Goal: Task Accomplishment & Management: Complete application form

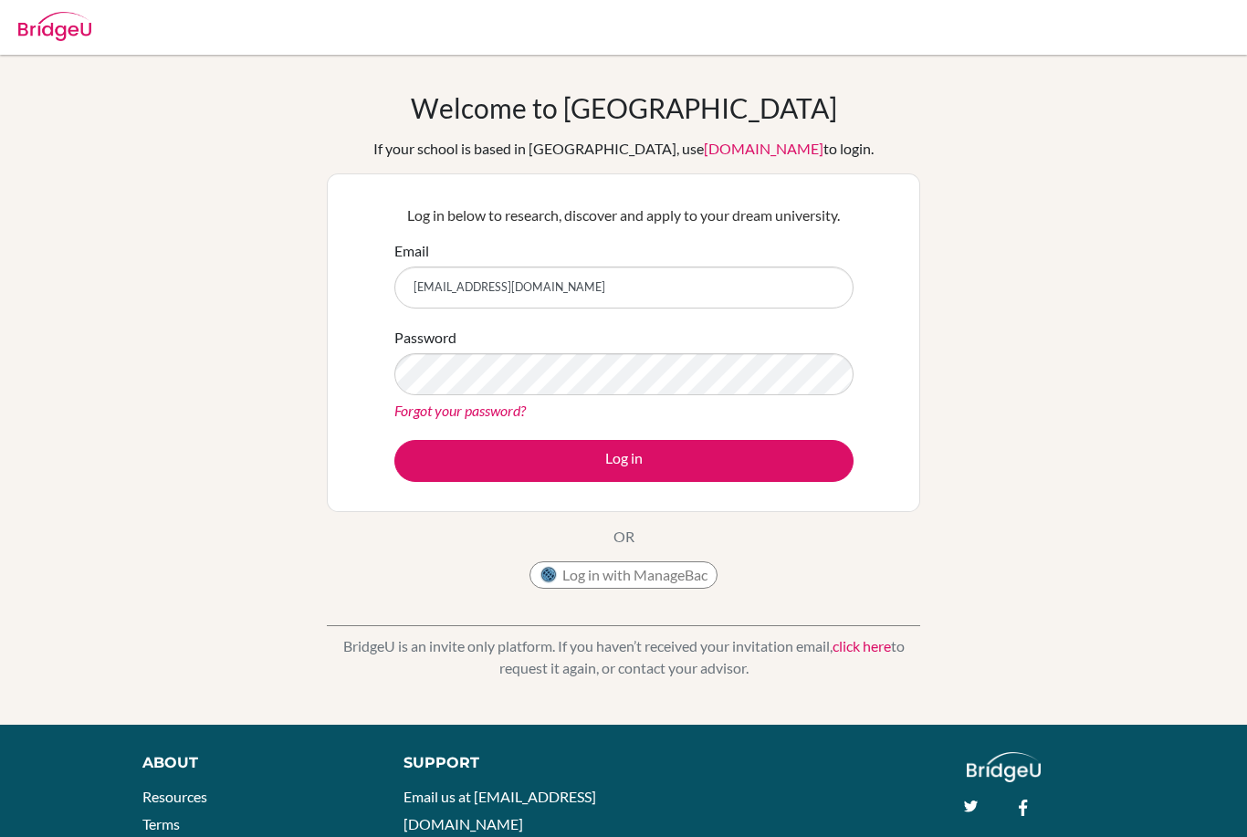
type input "chaeryeongsly@gmail.com"
click at [781, 435] on form "Email chaeryeongsly@gmail.com Password Forgot your password? Log in" at bounding box center [623, 361] width 459 height 242
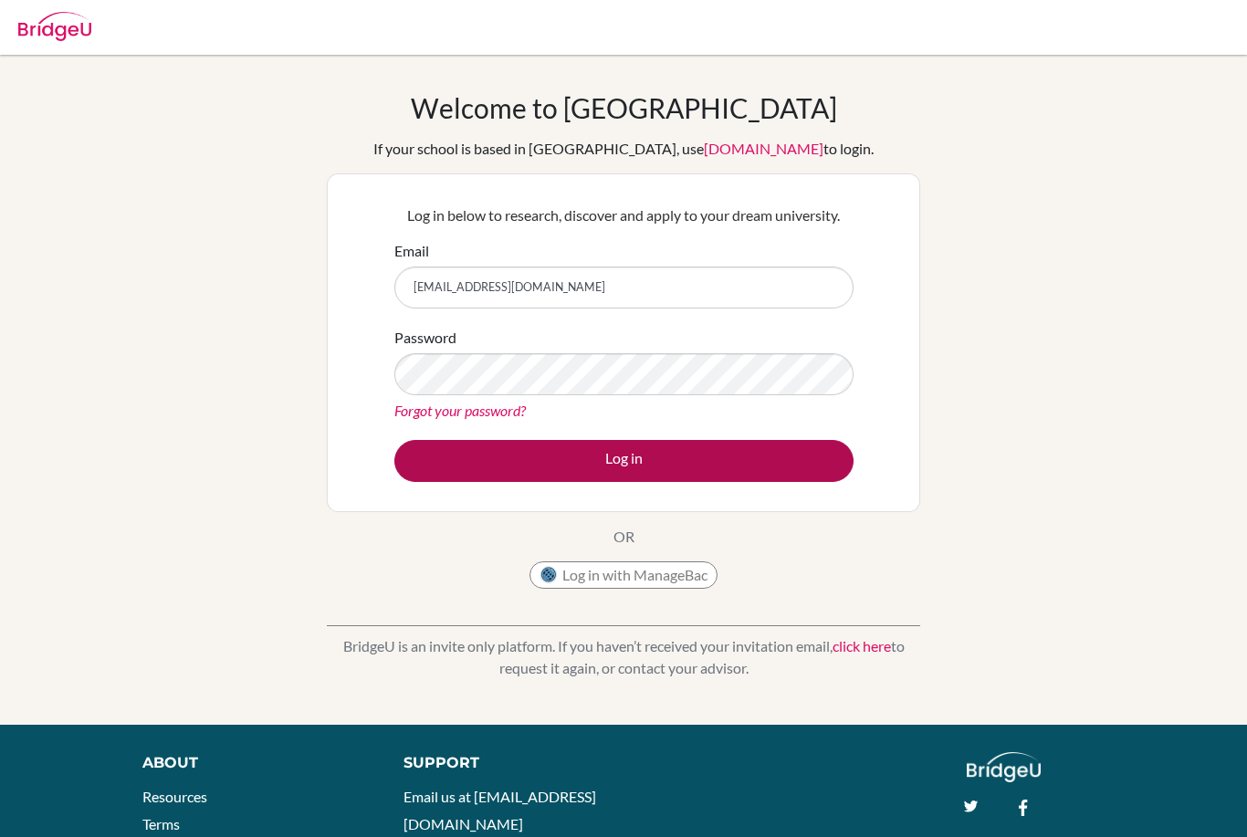
click at [823, 471] on button "Log in" at bounding box center [623, 461] width 459 height 42
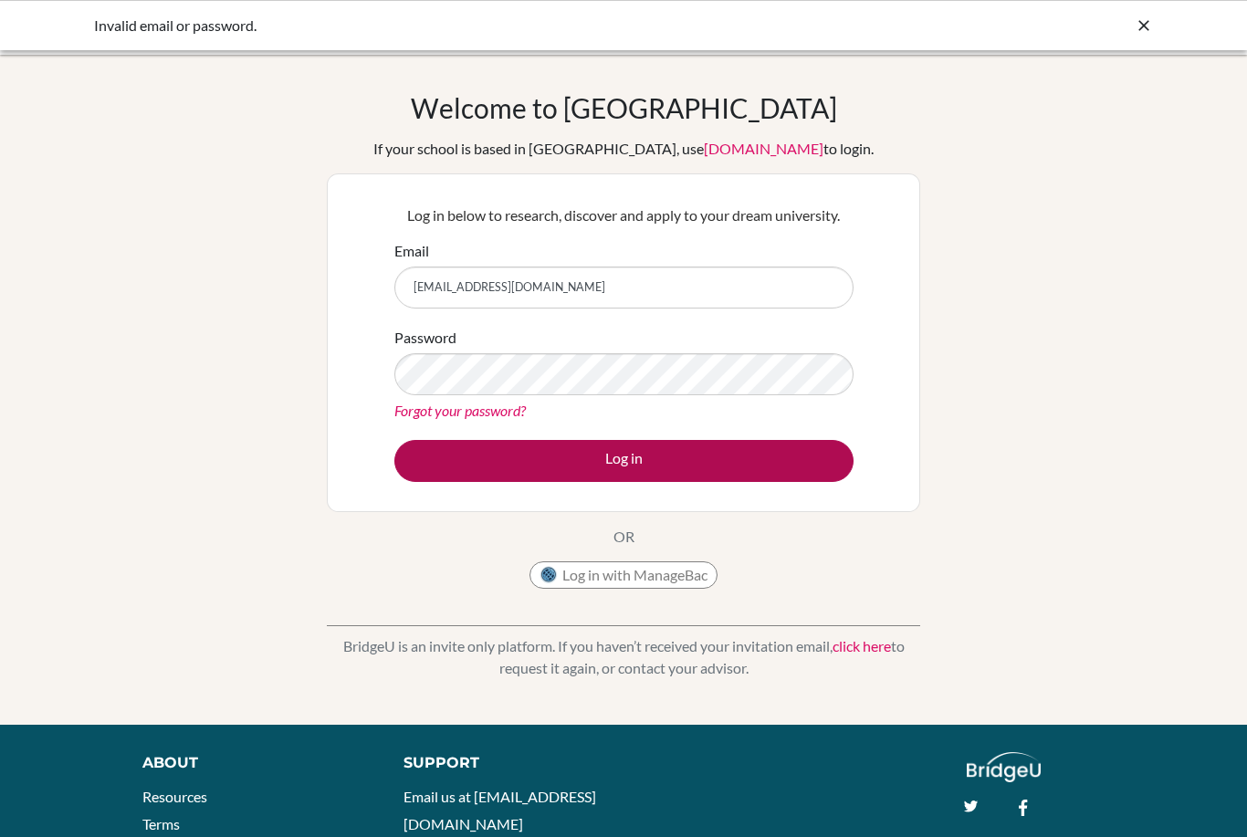
click at [770, 452] on button "Log in" at bounding box center [623, 461] width 459 height 42
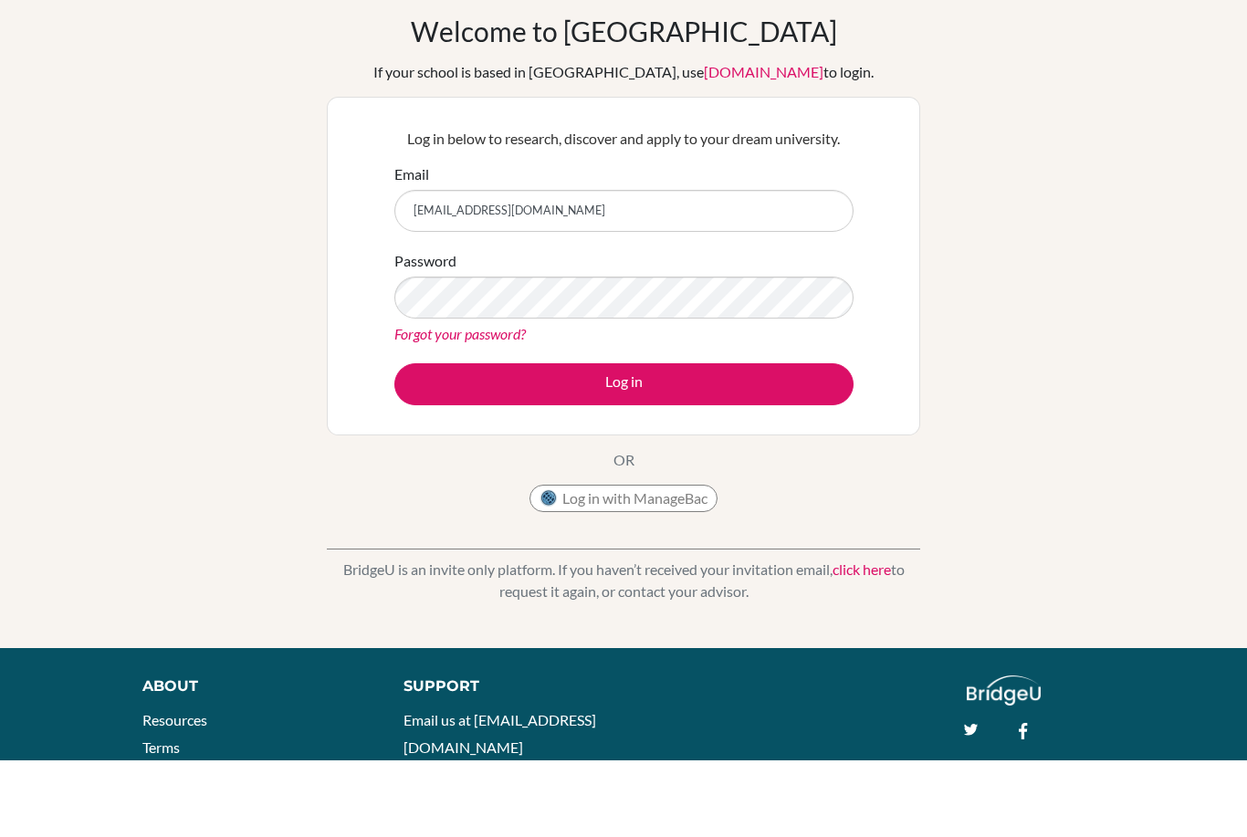
click at [624, 440] on button "Log in" at bounding box center [623, 461] width 459 height 42
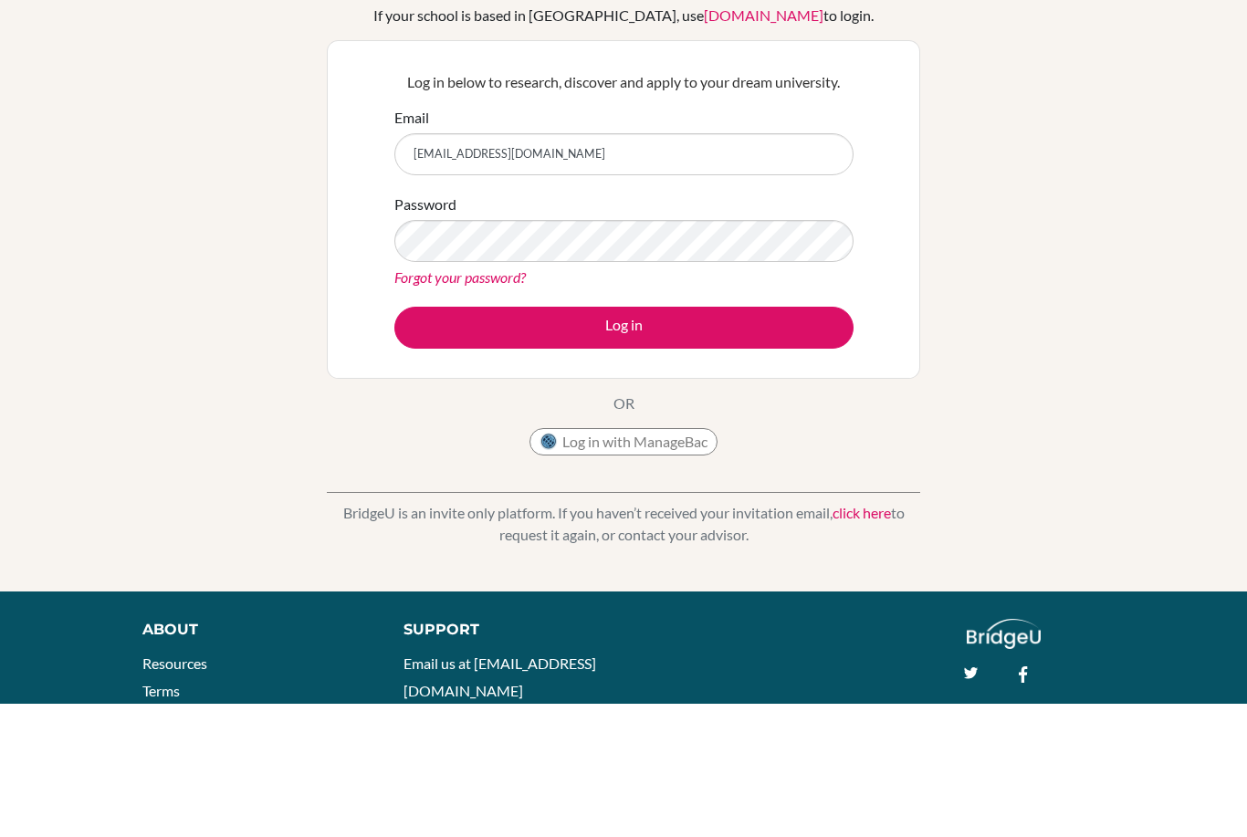
scroll to position [133, 0]
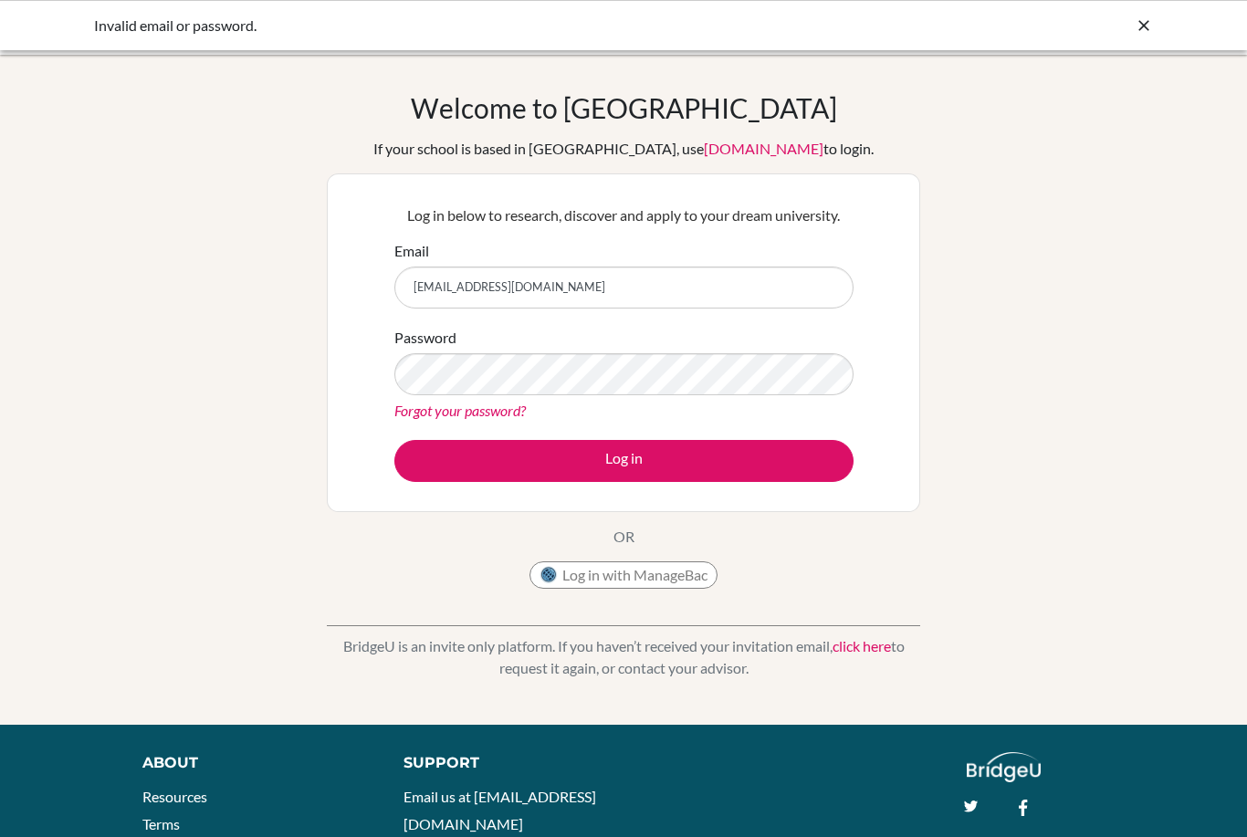
click at [419, 282] on input "[EMAIL_ADDRESS][DOMAIN_NAME]" at bounding box center [623, 288] width 459 height 42
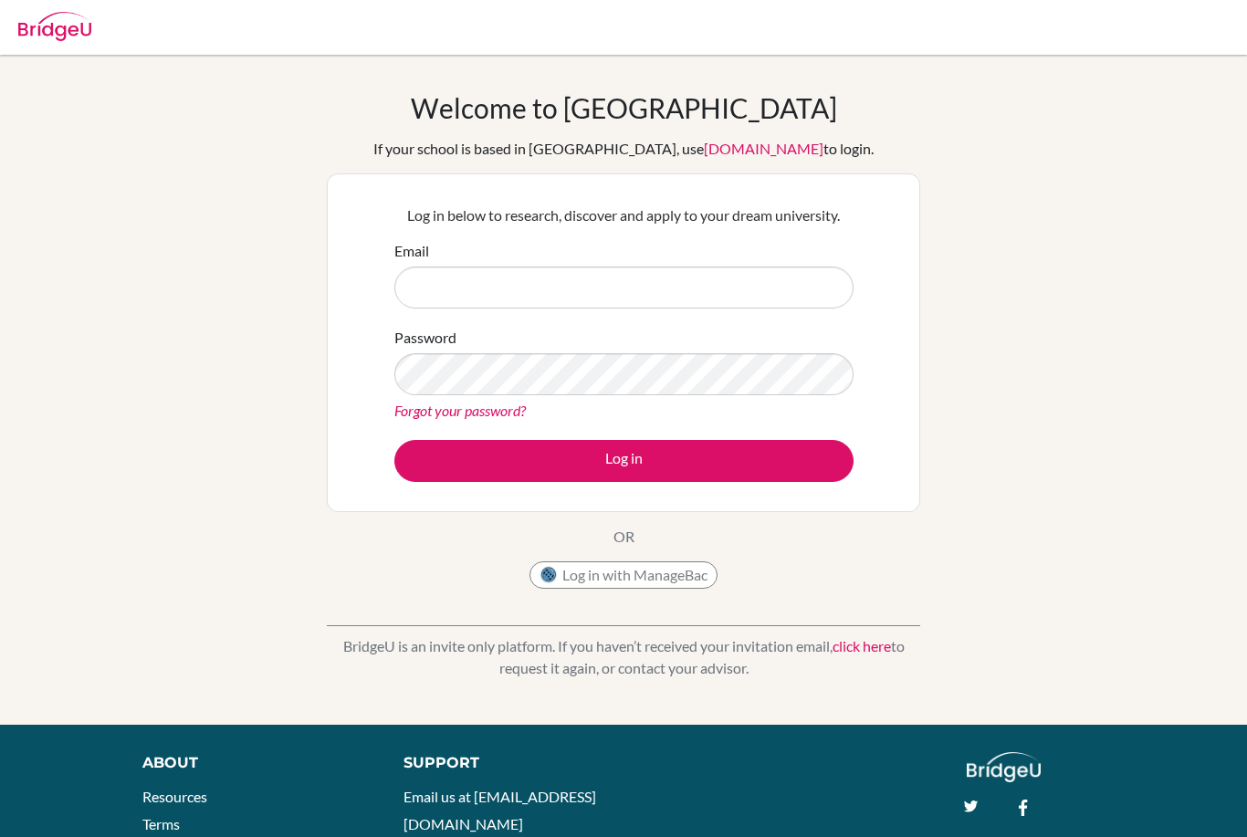
click at [1088, 470] on div "Welcome to [GEOGRAPHIC_DATA] If your school is based in [GEOGRAPHIC_DATA], use …" at bounding box center [623, 389] width 1247 height 597
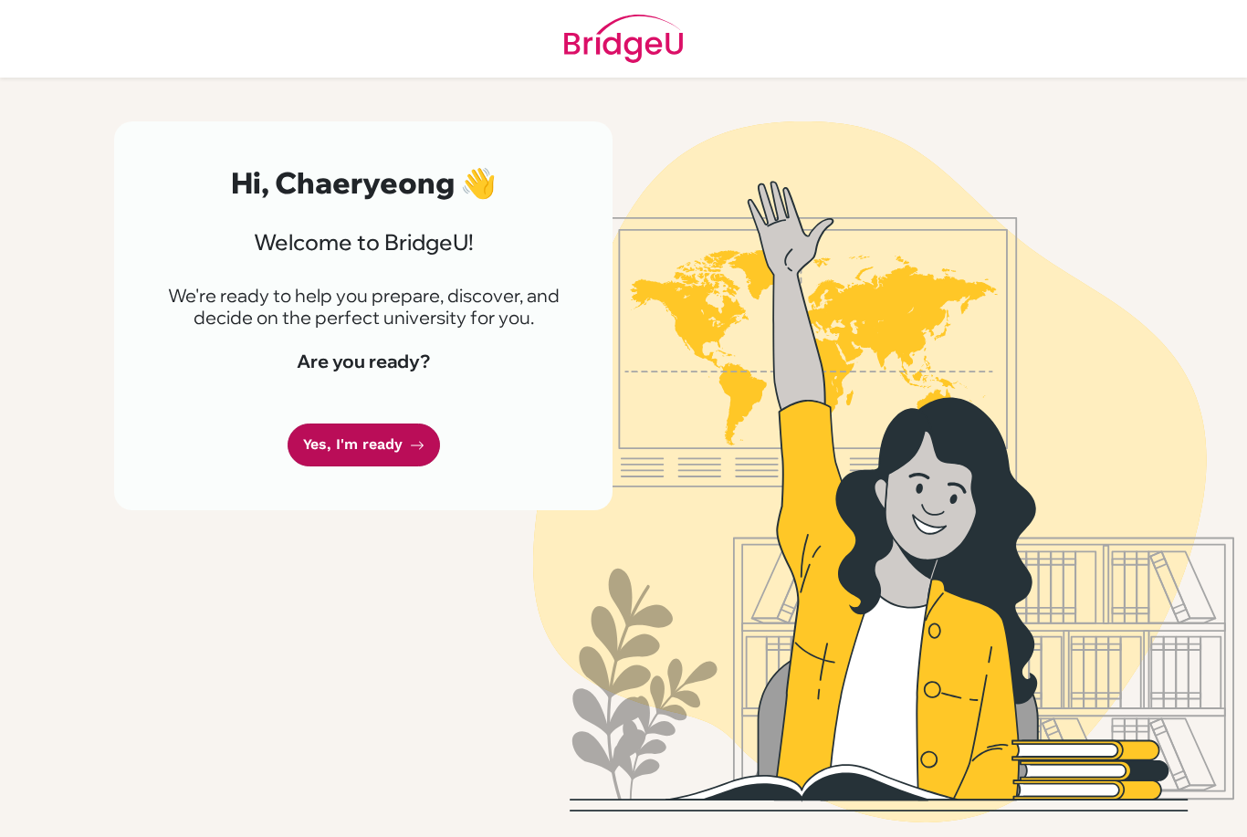
click at [399, 457] on link "Yes, I'm ready" at bounding box center [364, 445] width 152 height 43
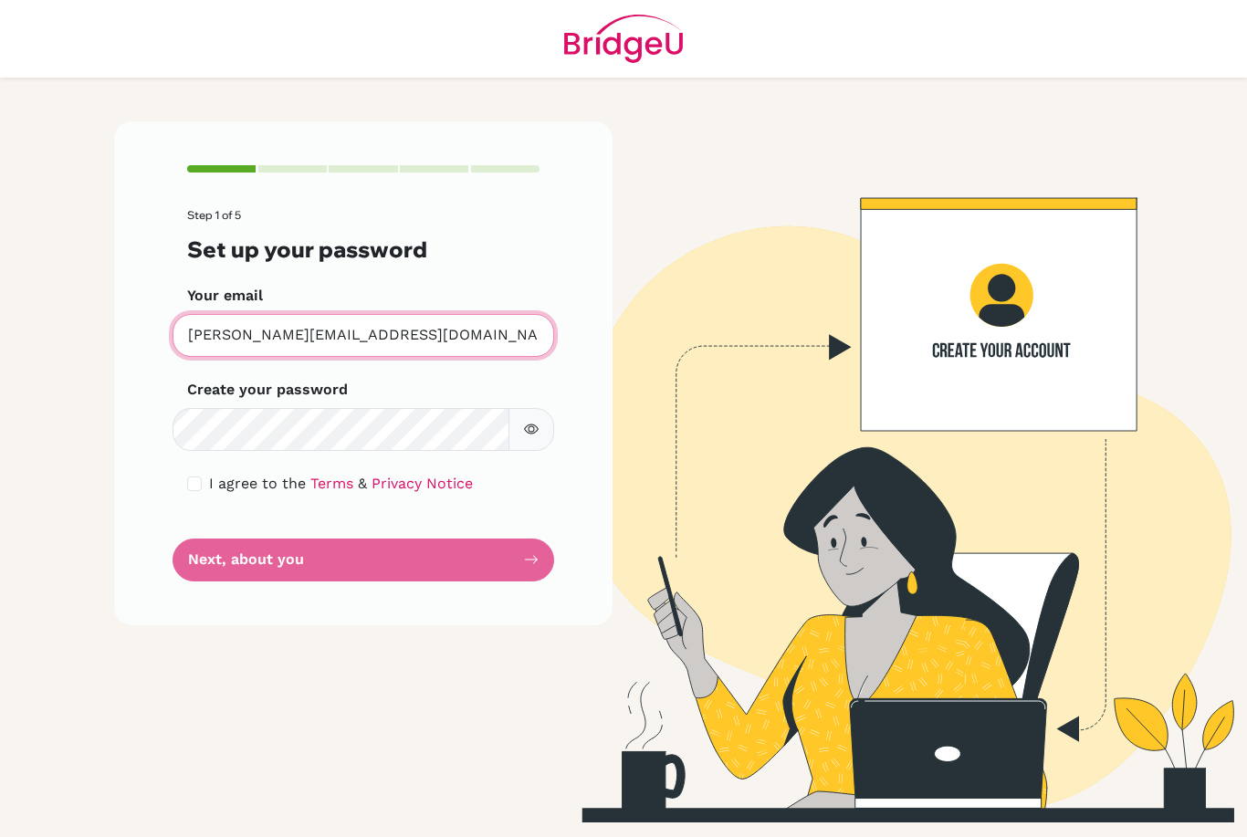
click at [490, 335] on input "[PERSON_NAME][EMAIL_ADDRESS][DOMAIN_NAME]" at bounding box center [364, 335] width 382 height 43
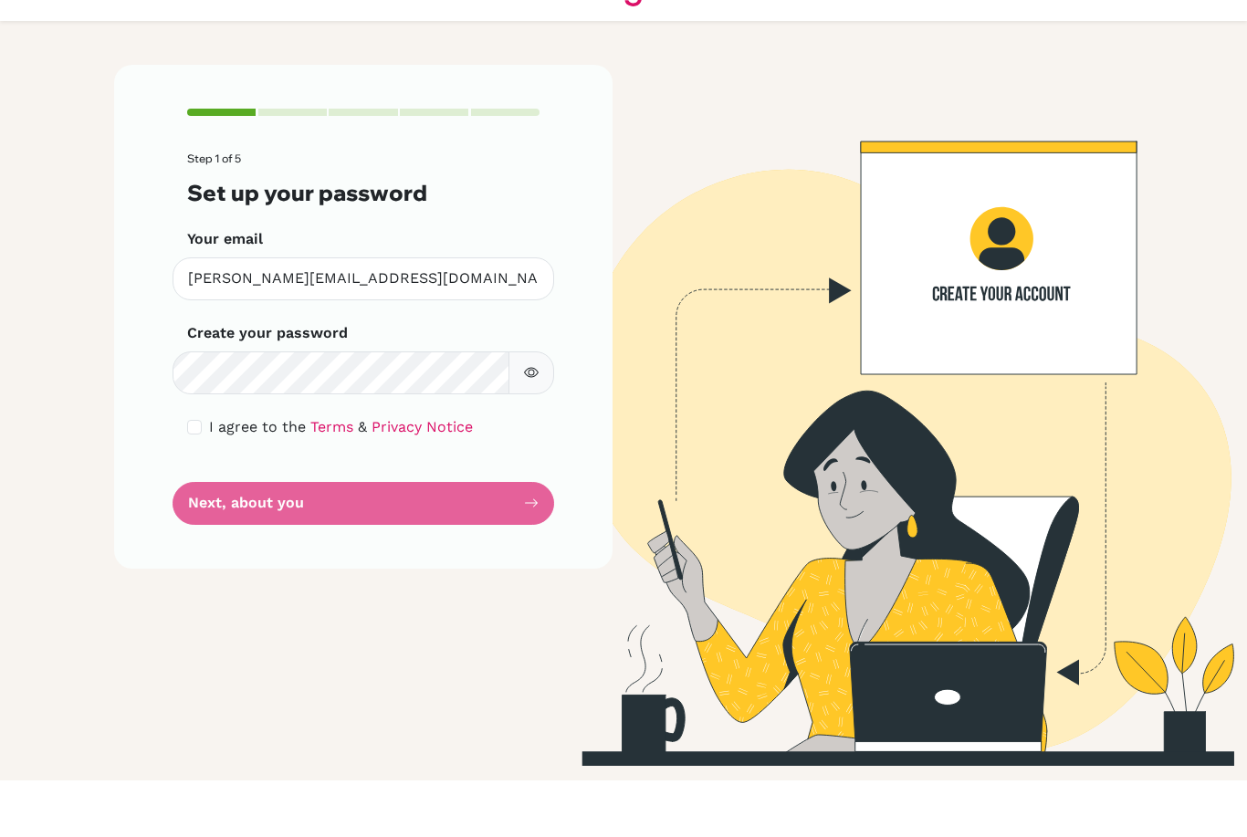
click at [171, 435] on div "Step 1 of 5 Set up your password Your email [PERSON_NAME][EMAIL_ADDRESS][DOMAIN…" at bounding box center [363, 372] width 498 height 503
click at [170, 435] on div "Step 1 of 5 Set up your password Your email [PERSON_NAME][EMAIL_ADDRESS][DOMAIN…" at bounding box center [363, 372] width 498 height 503
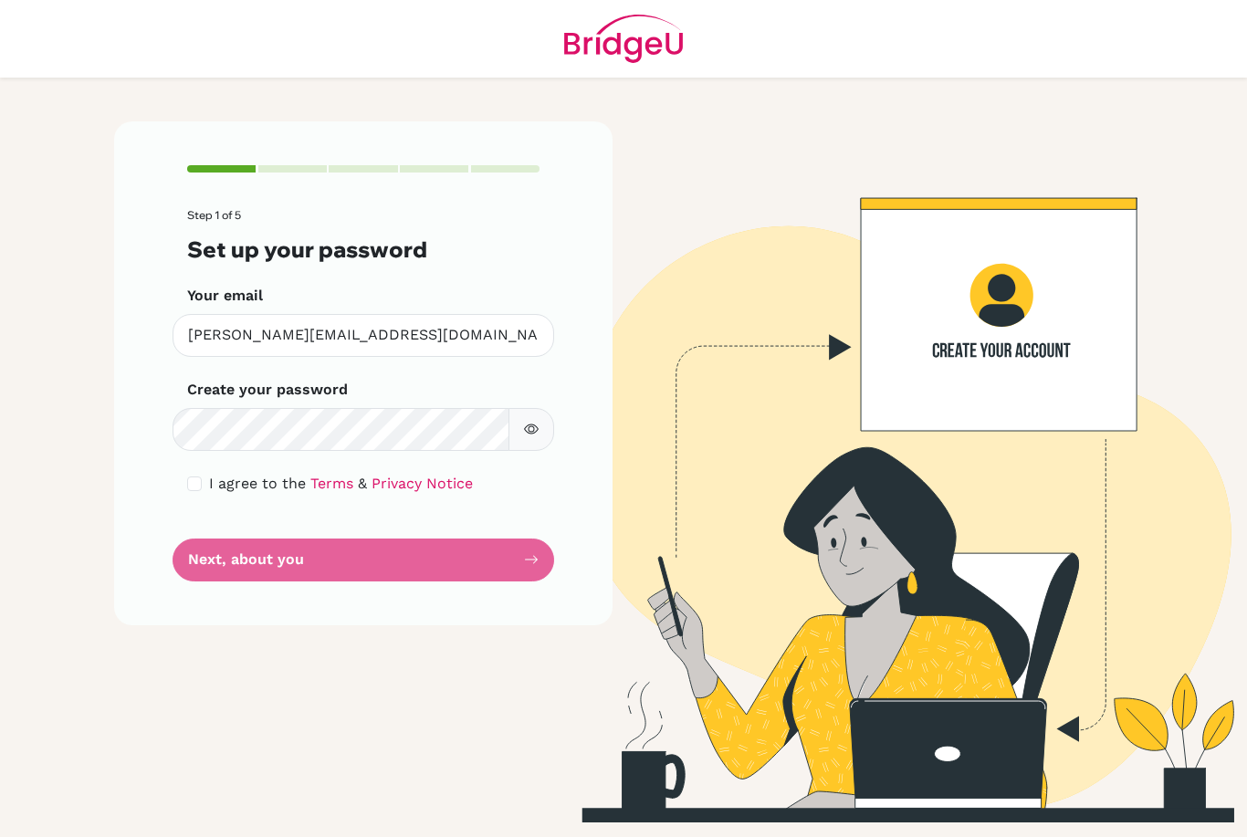
click at [194, 477] on input "checkbox" at bounding box center [194, 484] width 15 height 15
checkbox input "true"
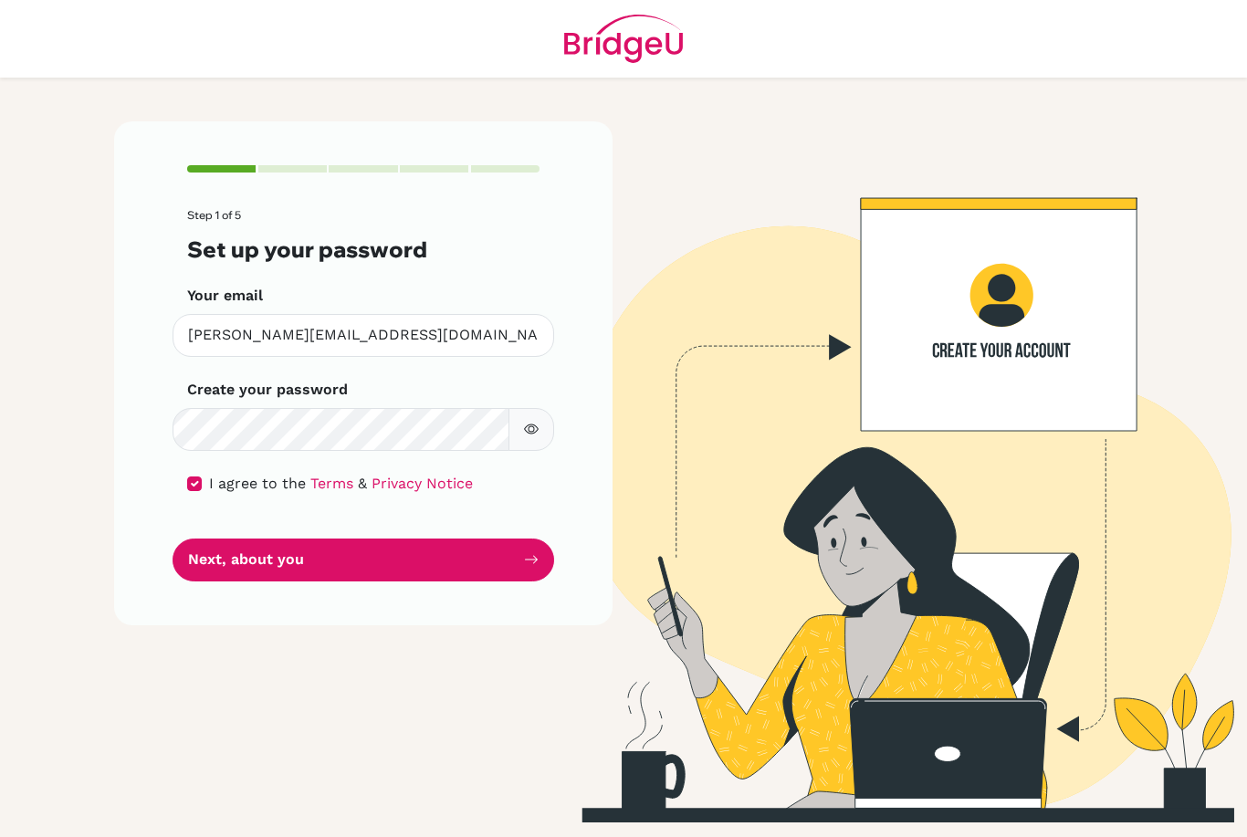
click at [539, 408] on button "button" at bounding box center [532, 429] width 46 height 43
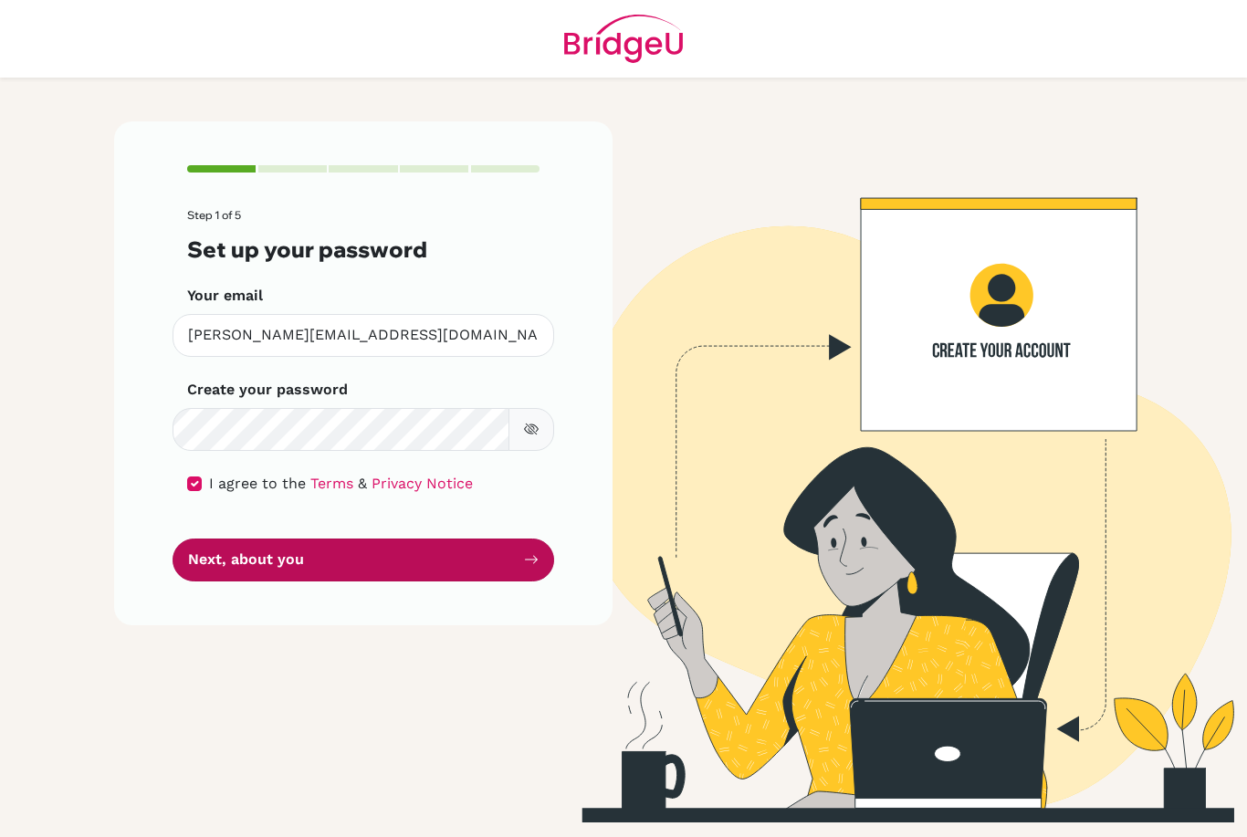
click at [461, 539] on button "Next, about you" at bounding box center [364, 560] width 382 height 43
